Goal: Book appointment/travel/reservation

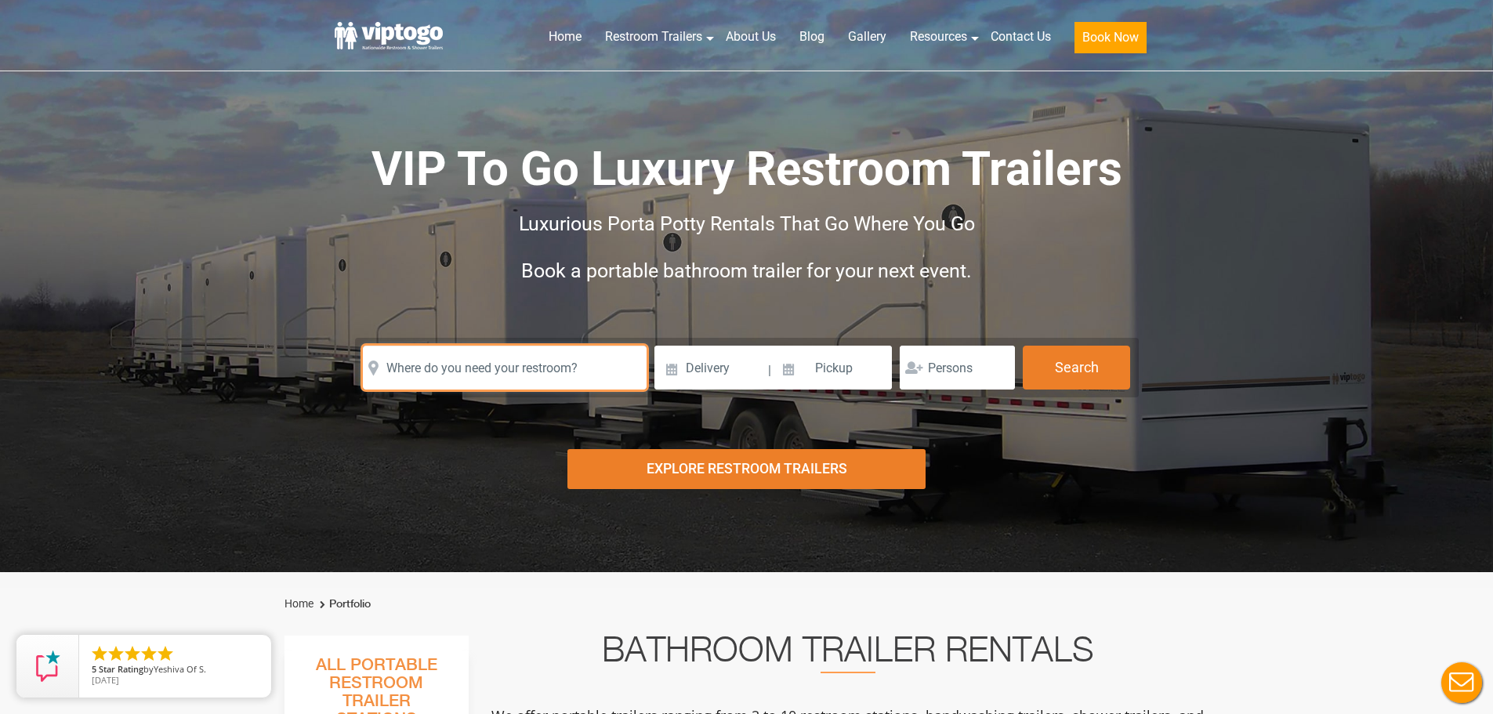
click at [442, 370] on input "text" at bounding box center [505, 368] width 284 height 44
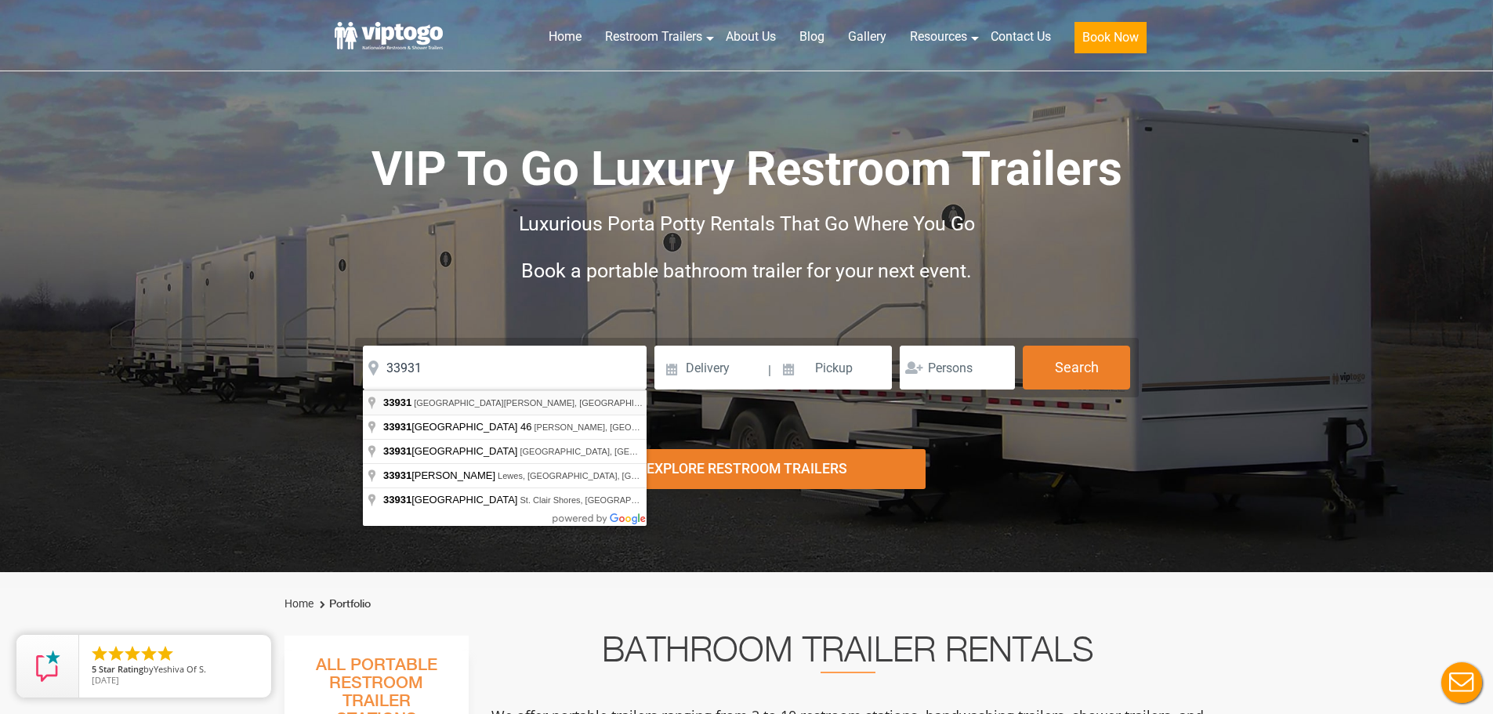
type input "[GEOGRAPHIC_DATA][PERSON_NAME], [GEOGRAPHIC_DATA]"
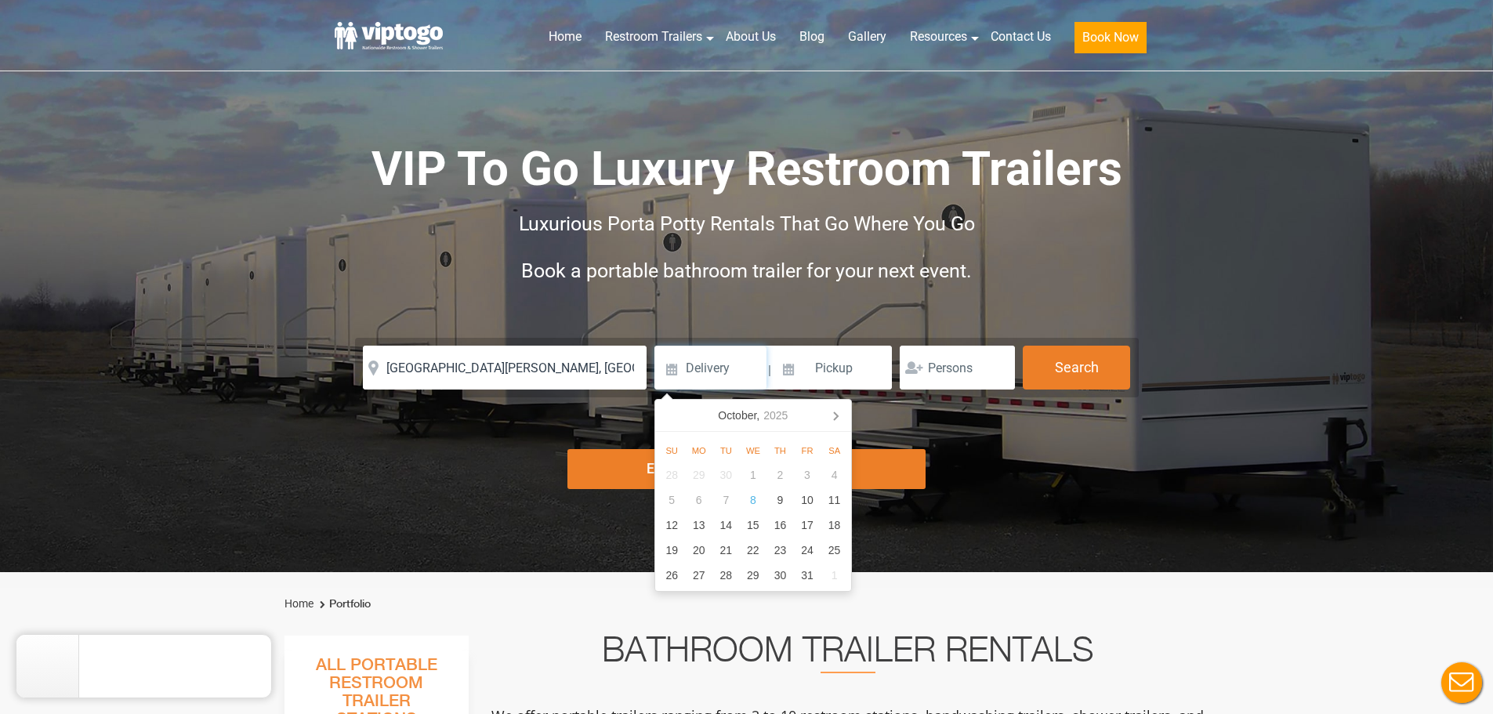
click at [727, 376] on input at bounding box center [710, 368] width 112 height 44
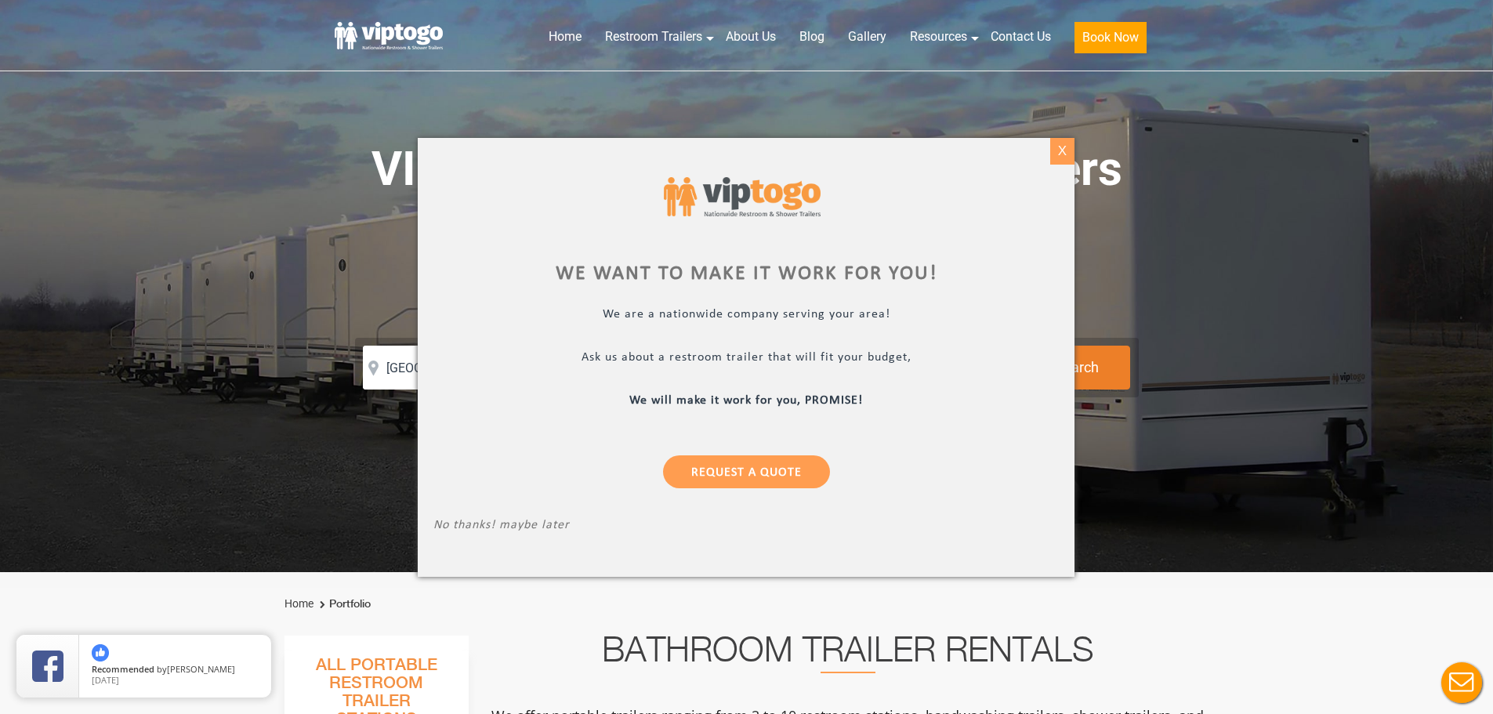
click at [1065, 149] on div "X" at bounding box center [1062, 151] width 24 height 27
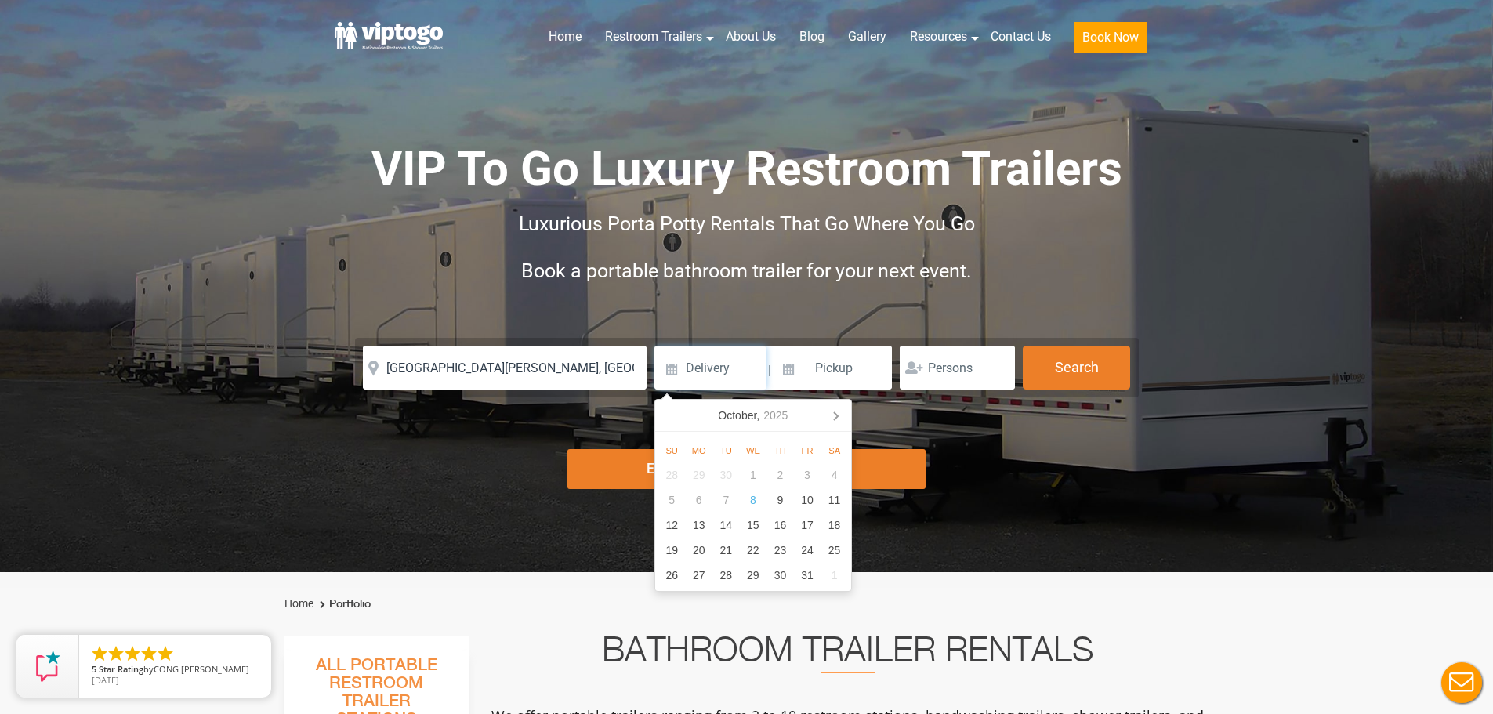
click at [733, 378] on input at bounding box center [710, 368] width 112 height 44
click at [778, 417] on icon "2025" at bounding box center [775, 415] width 24 height 19
click at [771, 415] on nav "2025" at bounding box center [753, 416] width 196 height 32
click at [751, 411] on div "2025" at bounding box center [752, 415] width 37 height 25
click at [824, 501] on div "2026" at bounding box center [824, 502] width 48 height 45
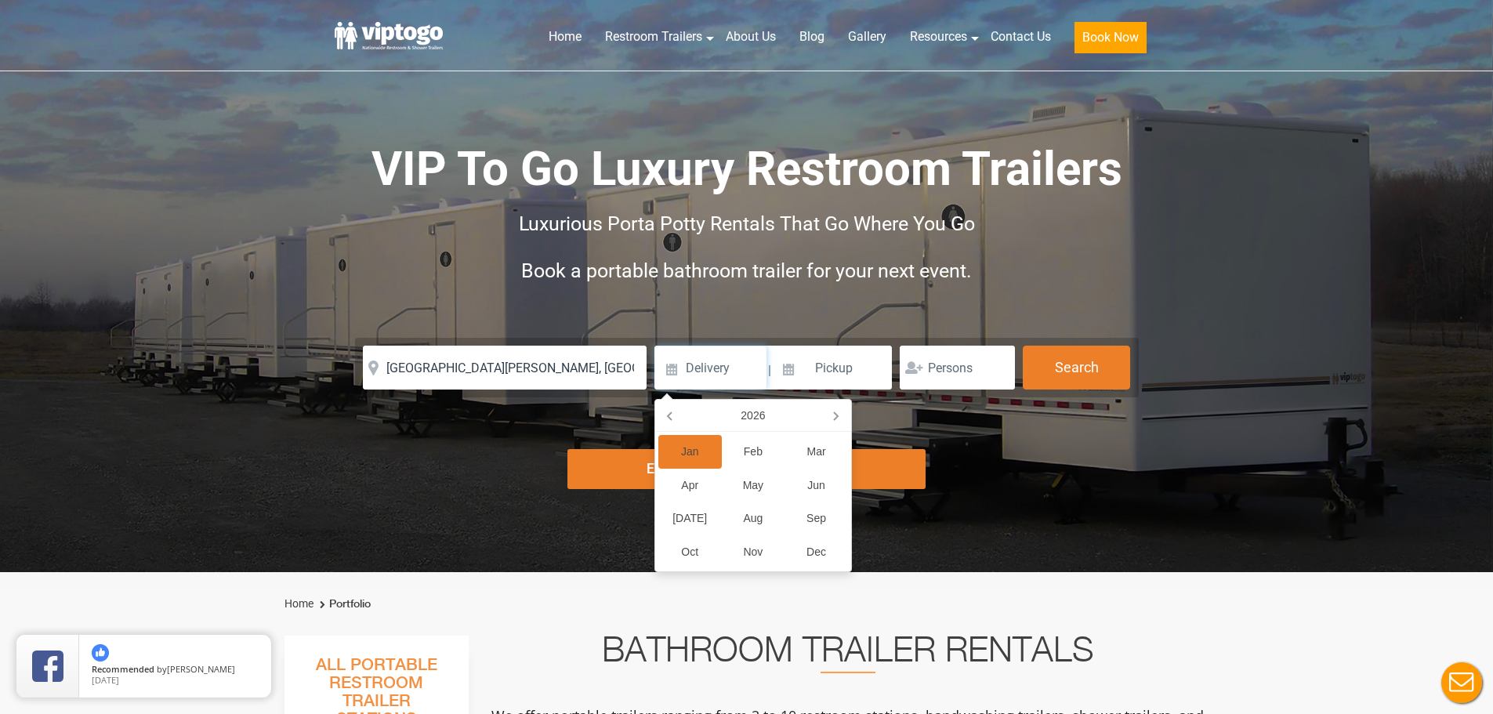
click at [687, 447] on div "Jan" at bounding box center [689, 452] width 63 height 34
click at [781, 478] on div "1" at bounding box center [779, 474] width 27 height 25
type input "[DATE]"
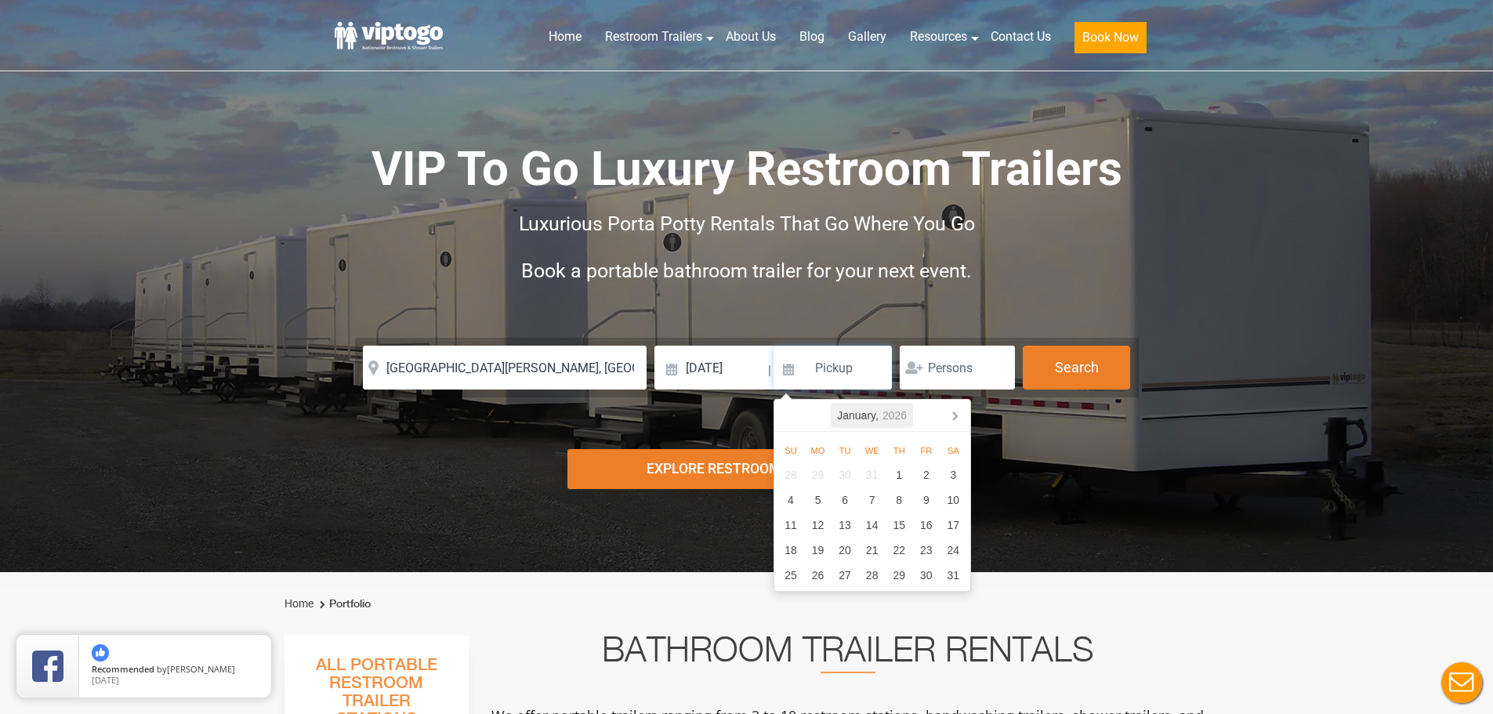
click at [880, 422] on div "[DATE]" at bounding box center [872, 415] width 82 height 25
click at [884, 406] on div "2026" at bounding box center [871, 415] width 37 height 25
click at [849, 548] on div "2028" at bounding box center [848, 545] width 48 height 45
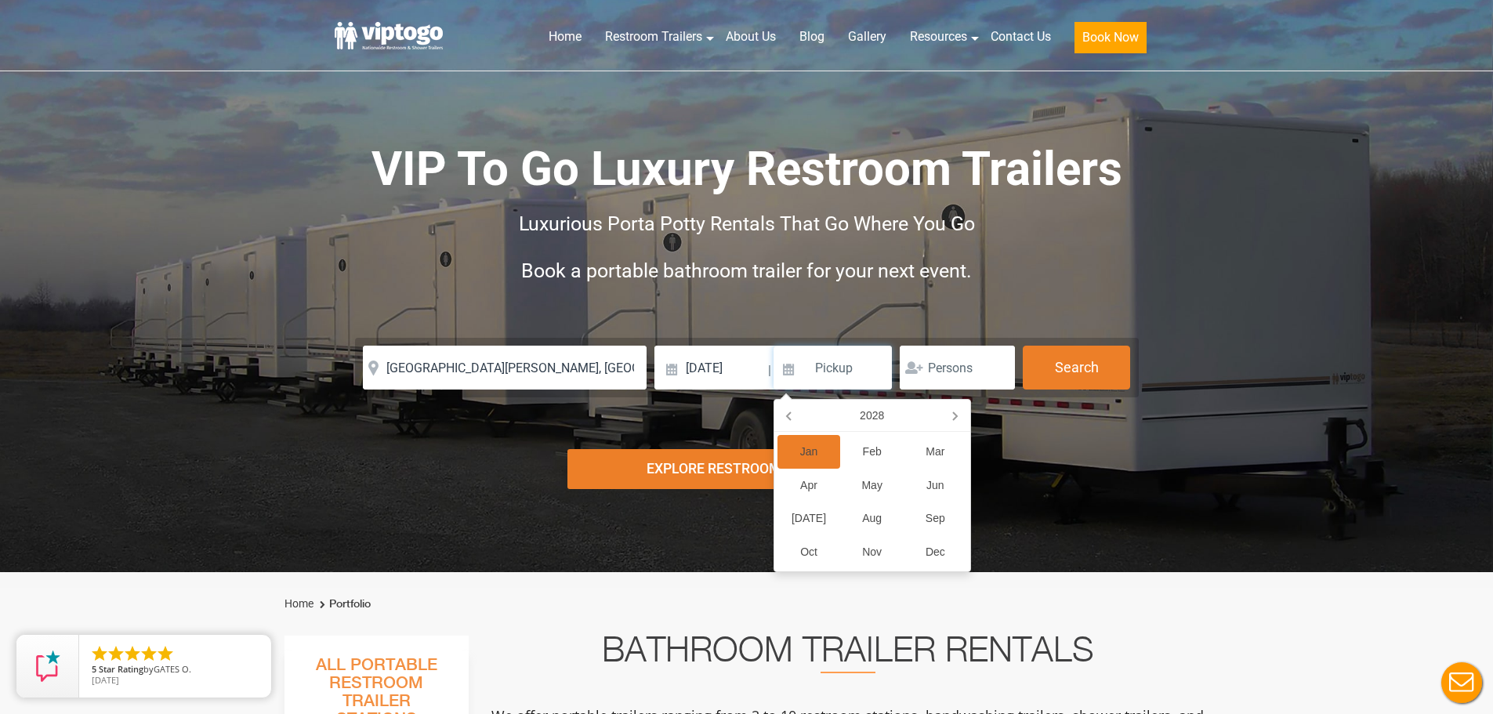
click at [806, 458] on div "Jan" at bounding box center [808, 452] width 63 height 34
click at [926, 475] on div "31" at bounding box center [926, 474] width 27 height 25
type input "[DATE]"
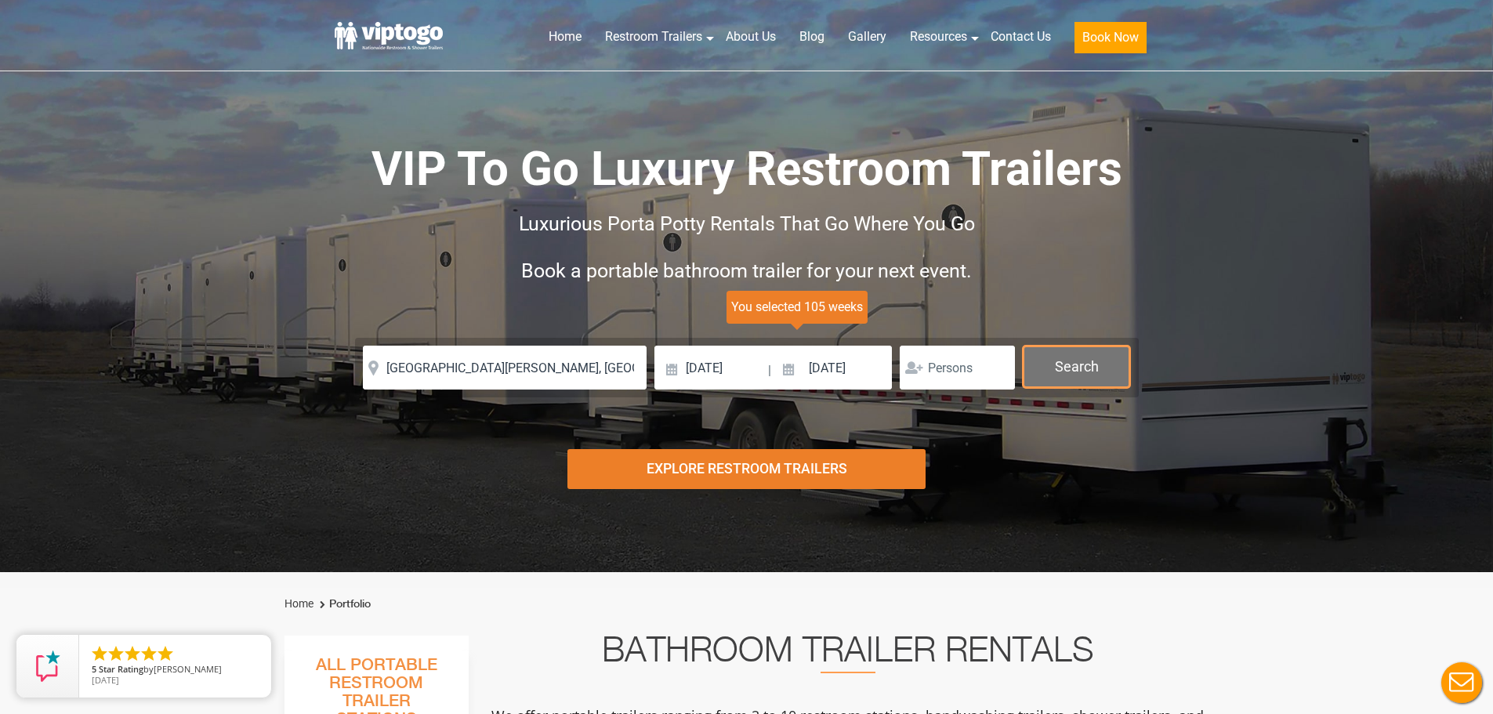
click at [1088, 379] on button "Search" at bounding box center [1076, 367] width 107 height 42
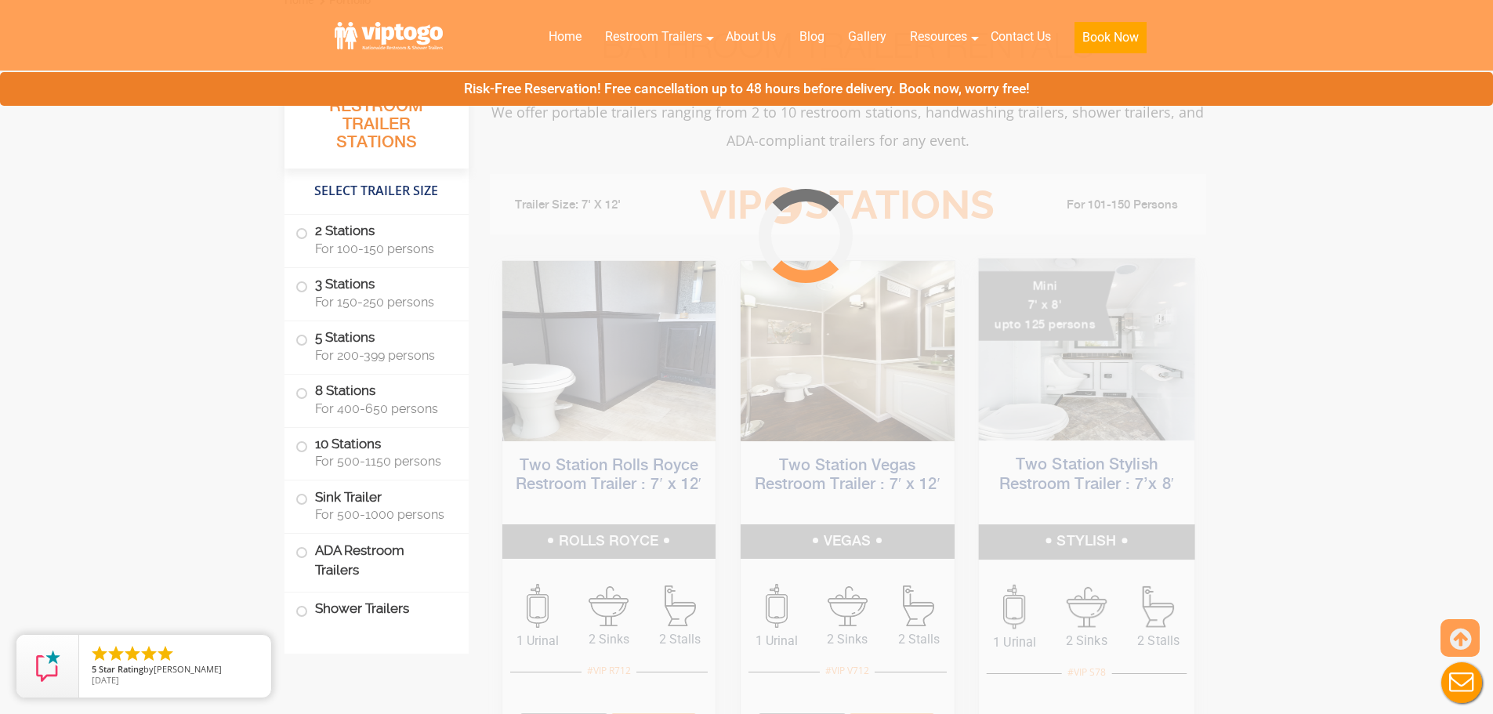
scroll to position [635, 0]
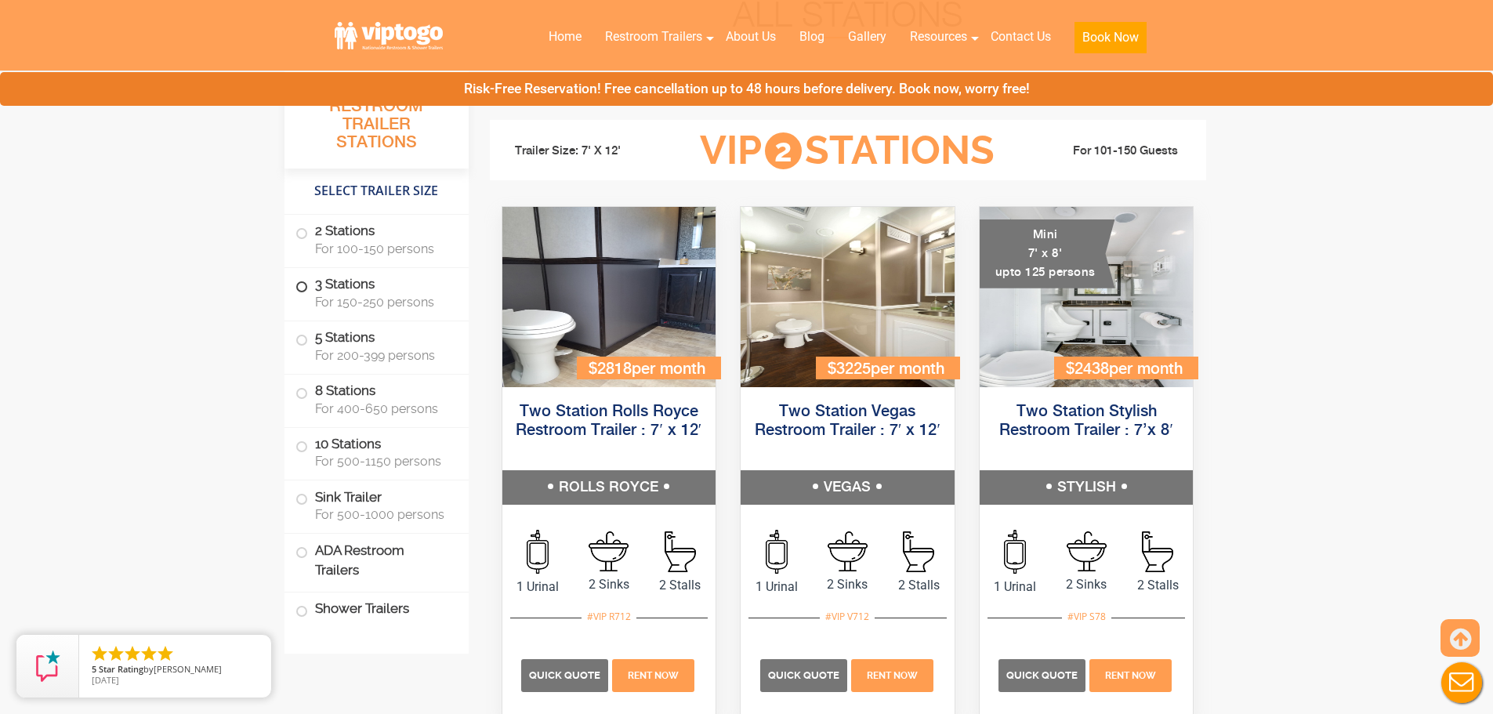
click at [370, 284] on label "3 Stations For 150-250 persons" at bounding box center [376, 292] width 162 height 49
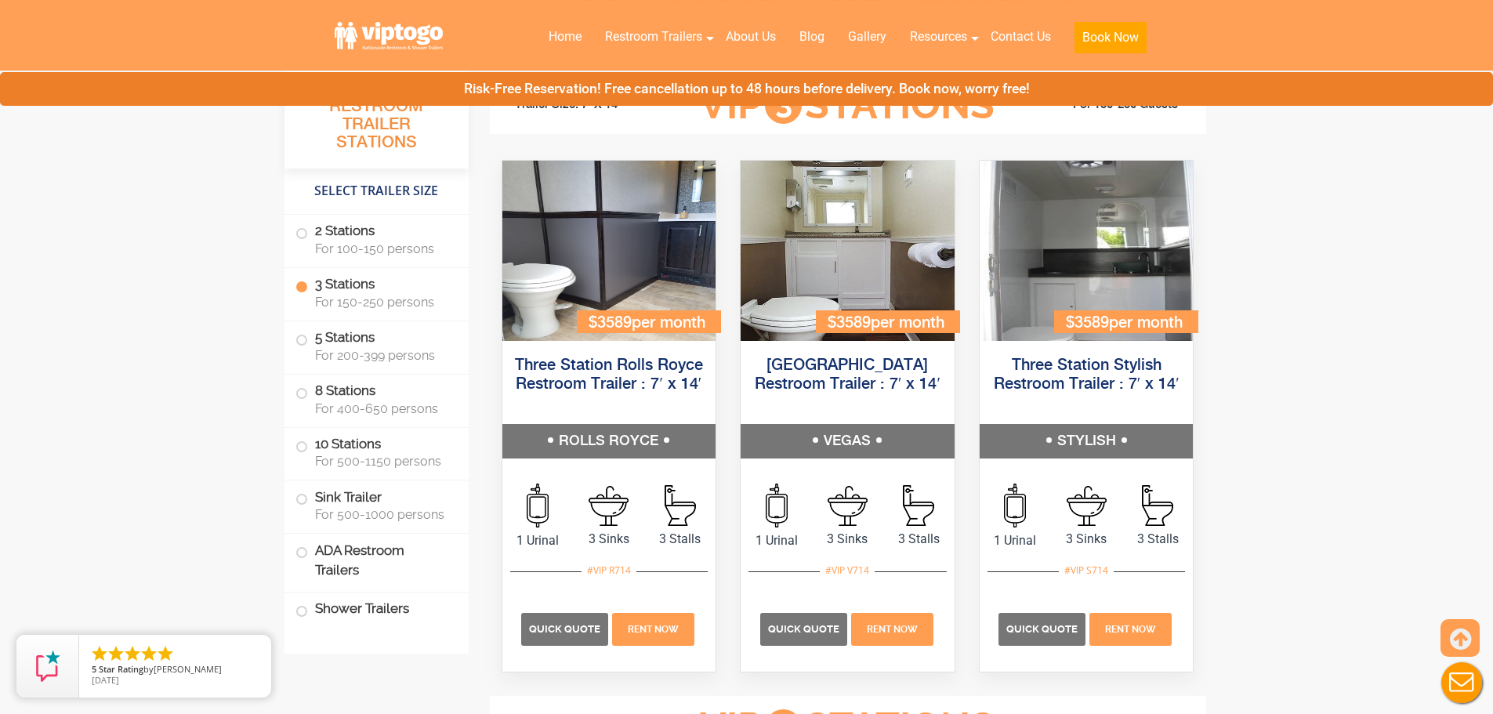
scroll to position [1725, 0]
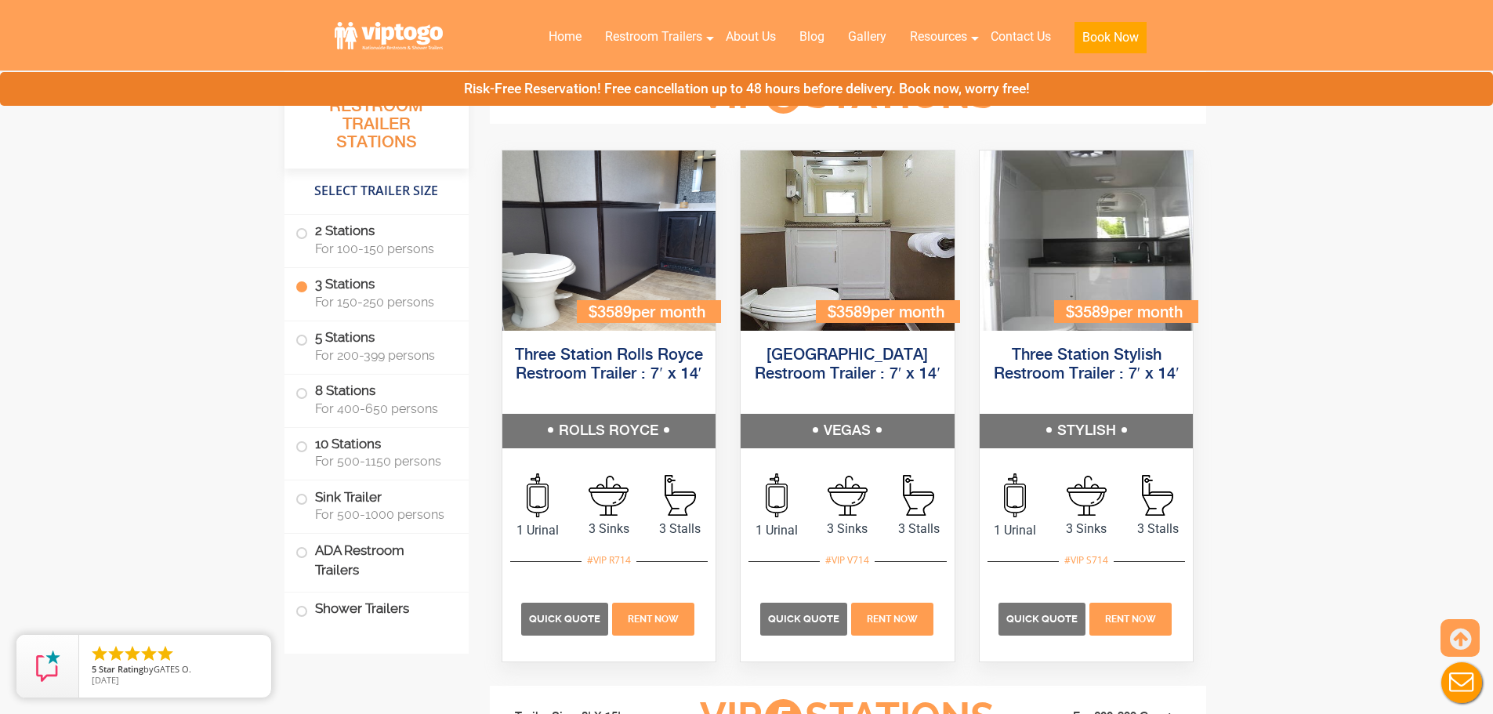
click at [417, 285] on label "3 Stations For 150-250 persons" at bounding box center [376, 292] width 162 height 49
